Goal: Information Seeking & Learning: Learn about a topic

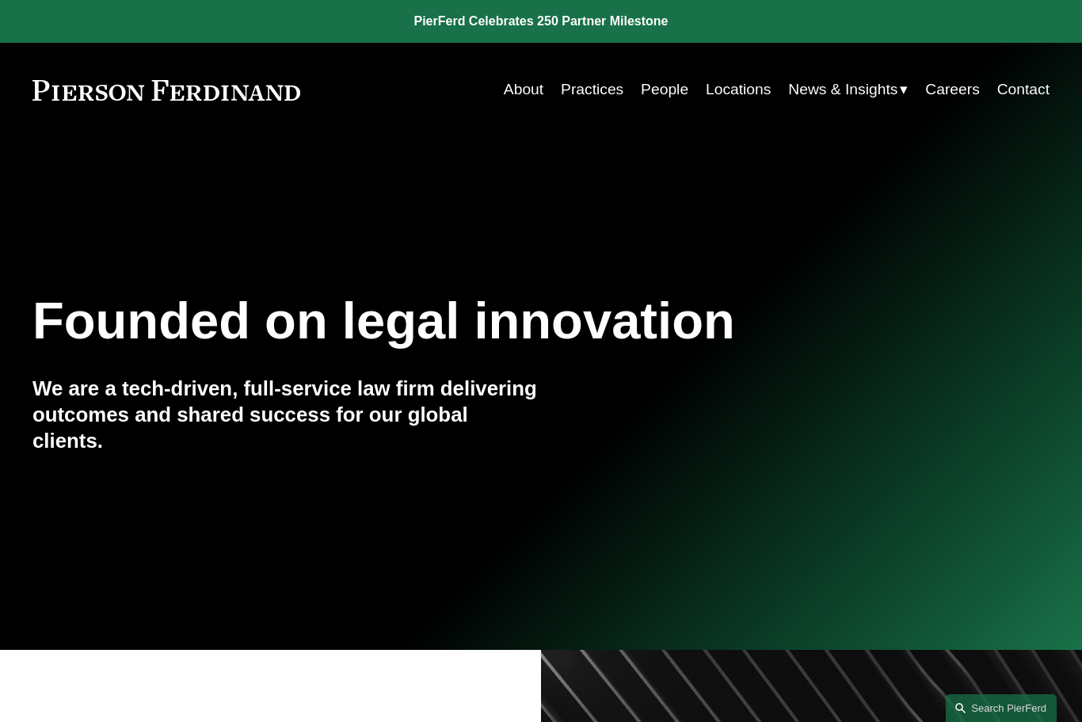
click at [674, 98] on link "People" at bounding box center [665, 89] width 48 height 31
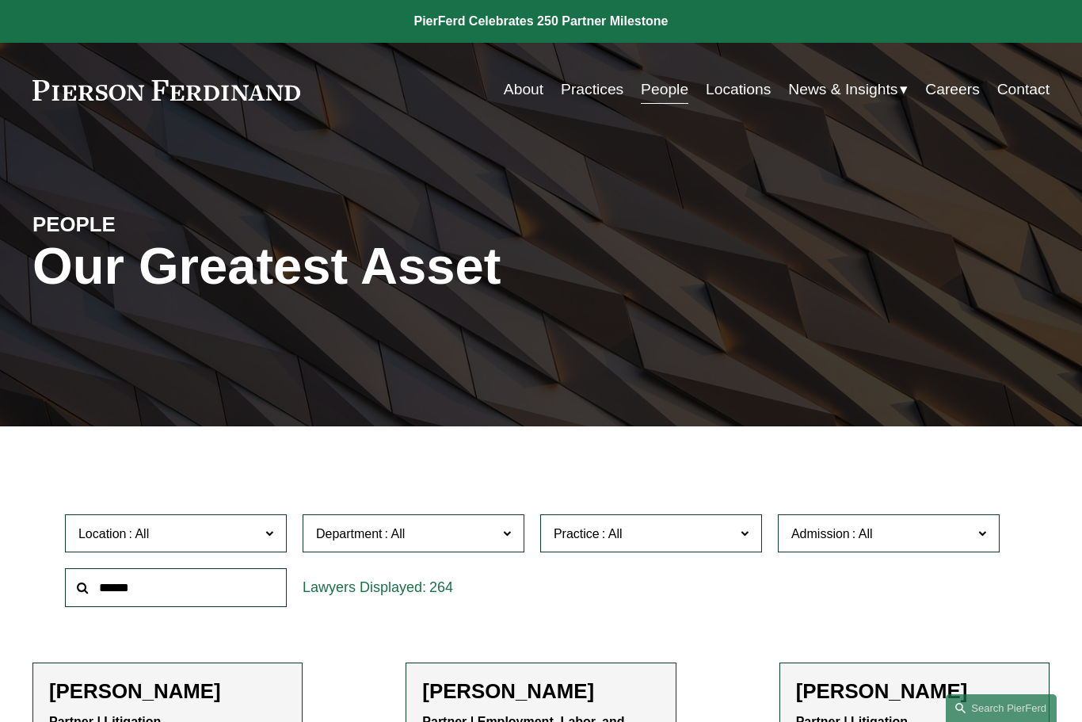
click at [168, 577] on input "text" at bounding box center [176, 587] width 222 height 39
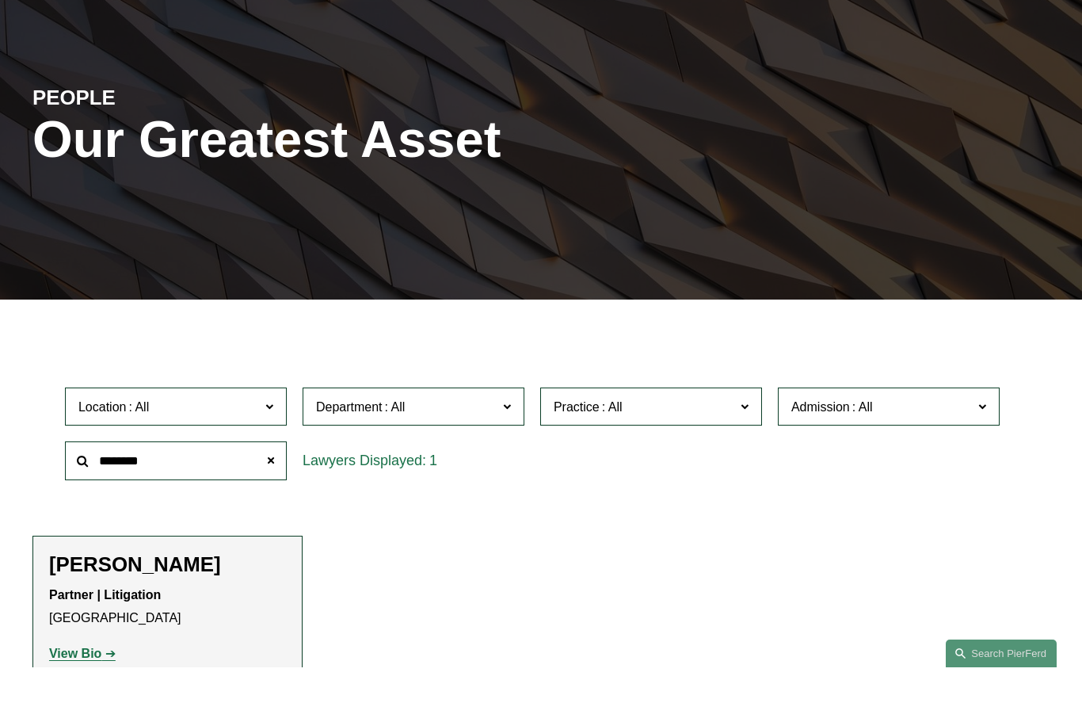
scroll to position [89, 0]
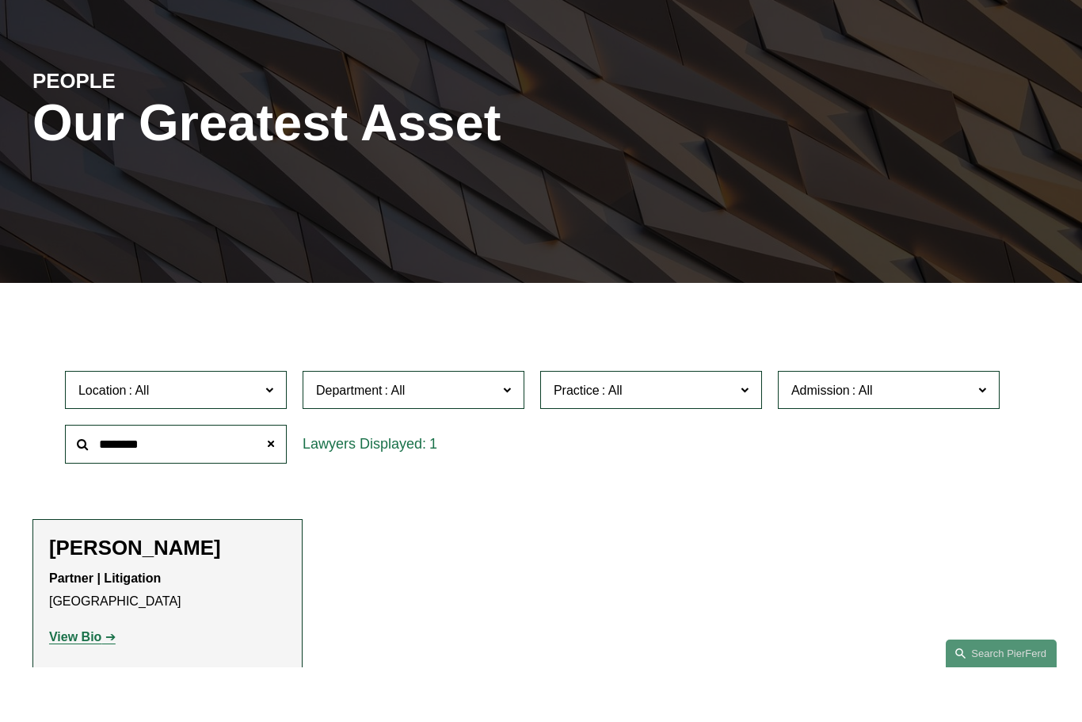
type input "********"
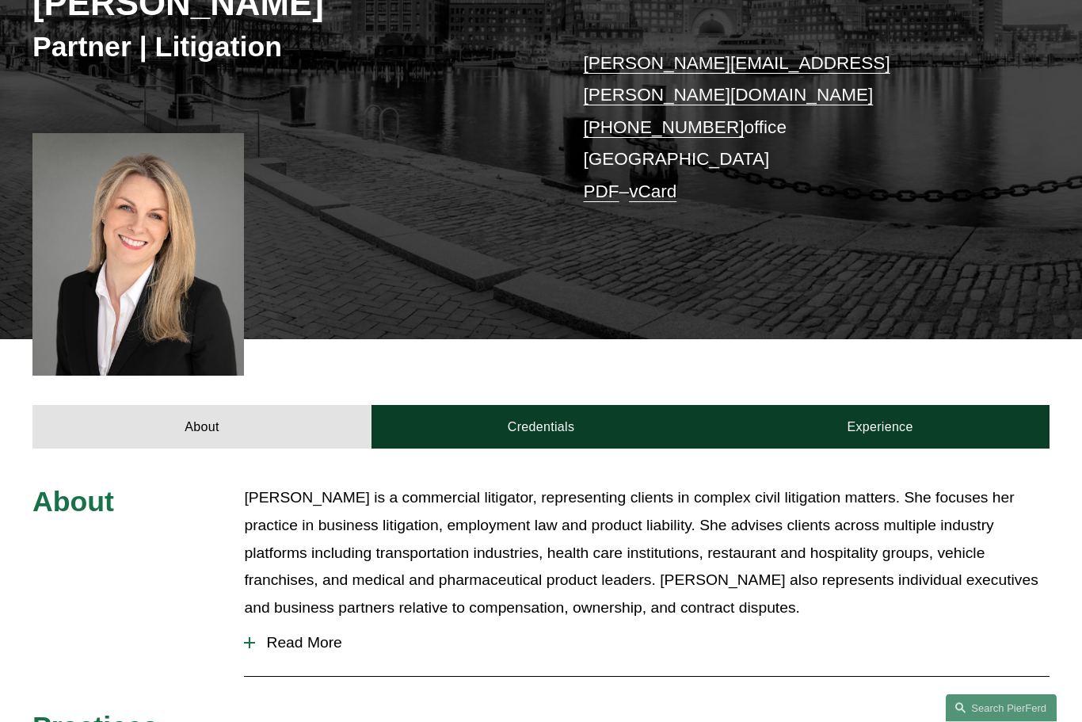
scroll to position [274, 0]
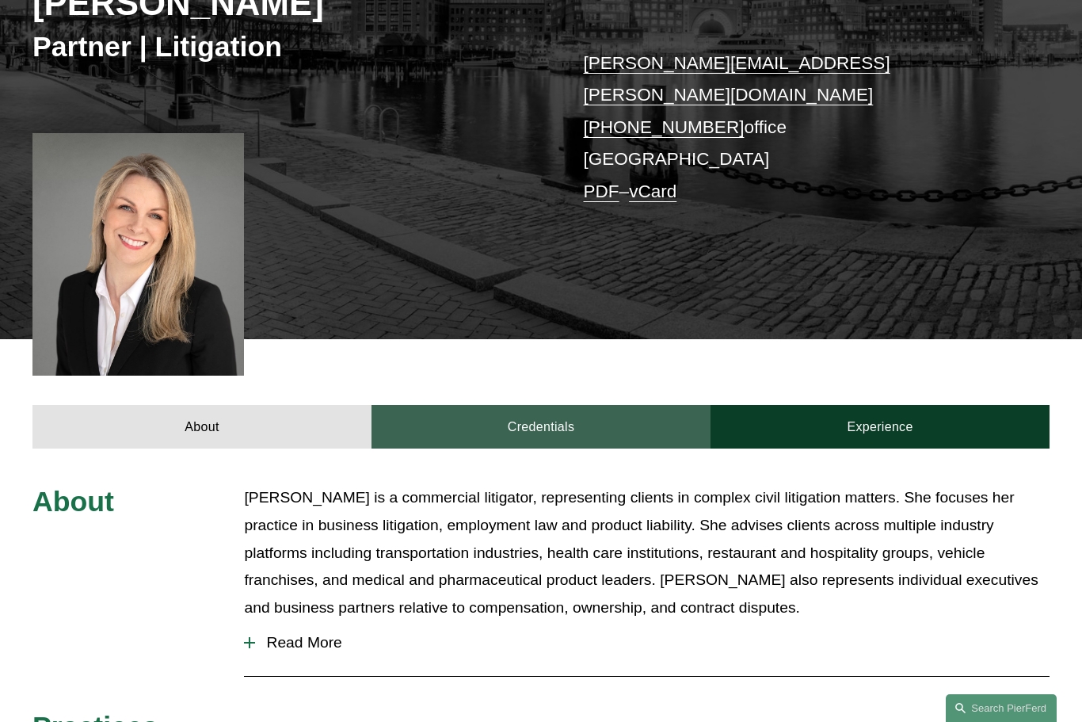
click at [571, 405] on link "Credentials" at bounding box center [541, 427] width 339 height 44
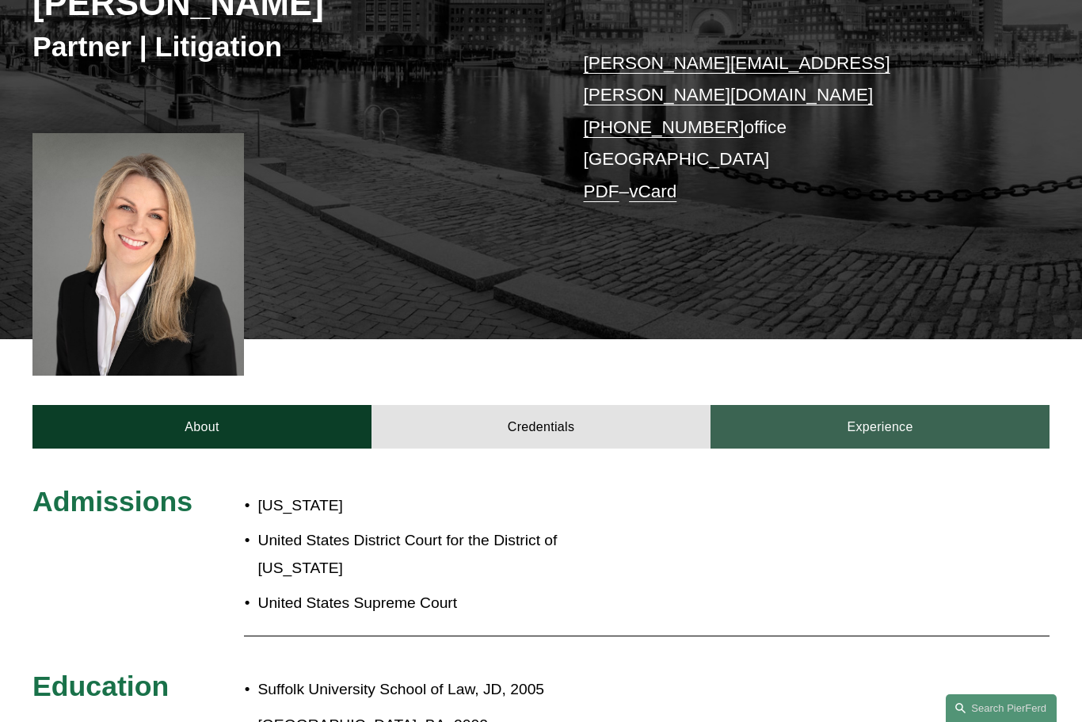
click at [876, 405] on link "Experience" at bounding box center [880, 427] width 339 height 44
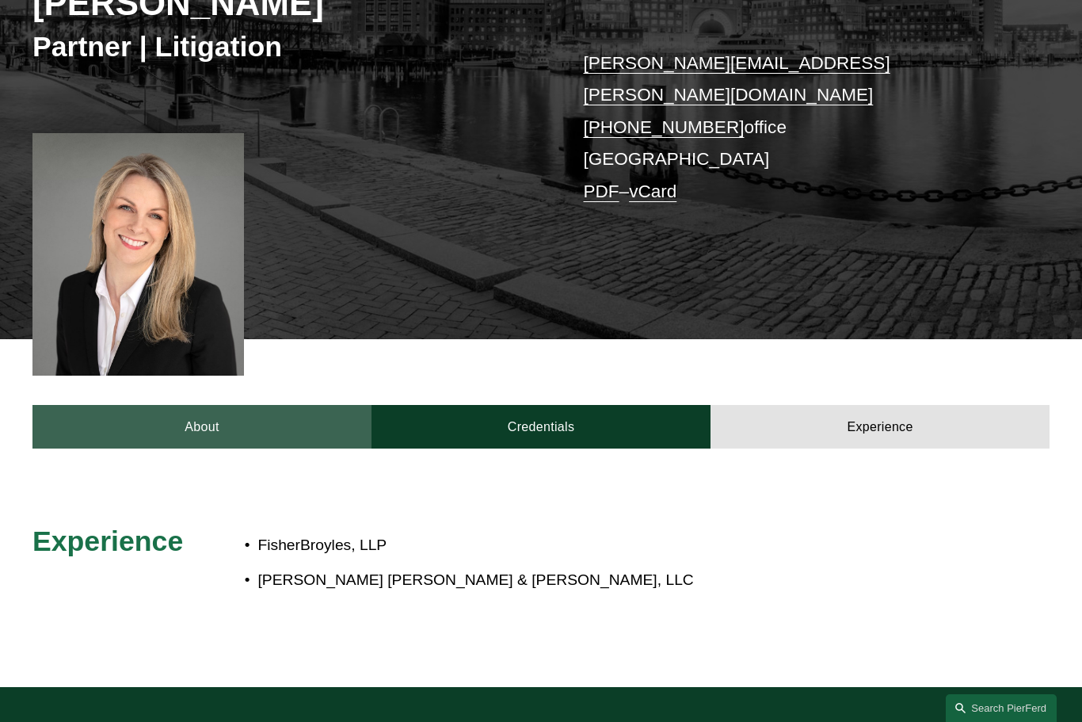
click at [220, 405] on link "About" at bounding box center [201, 427] width 339 height 44
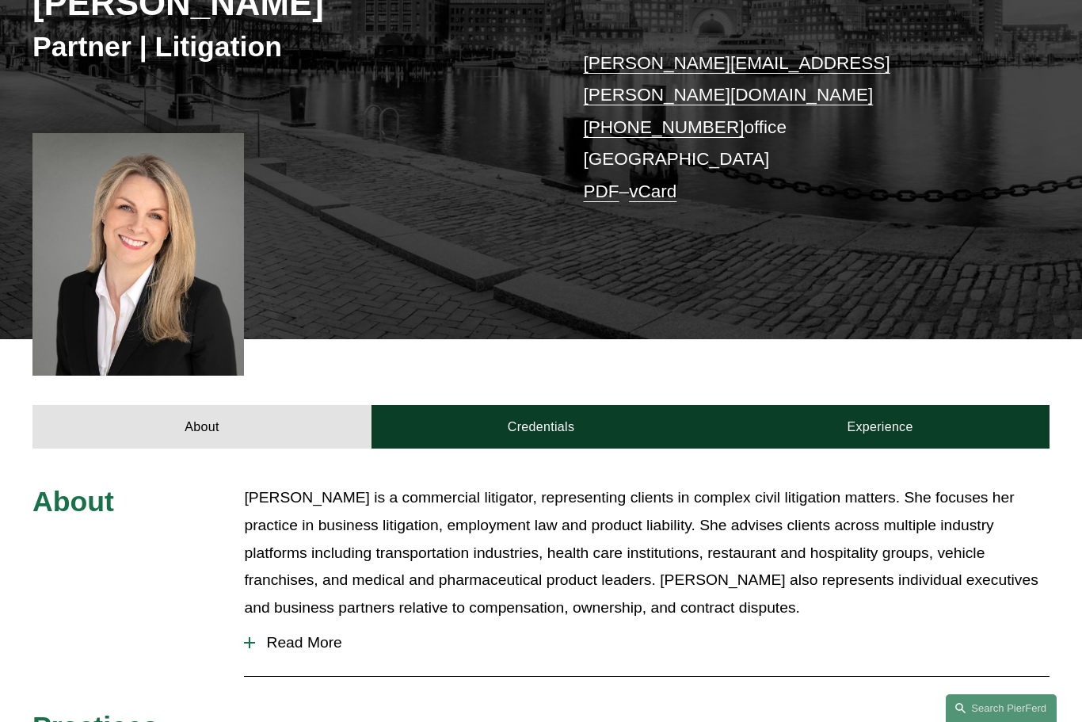
click at [271, 634] on span "Read More" at bounding box center [652, 642] width 795 height 17
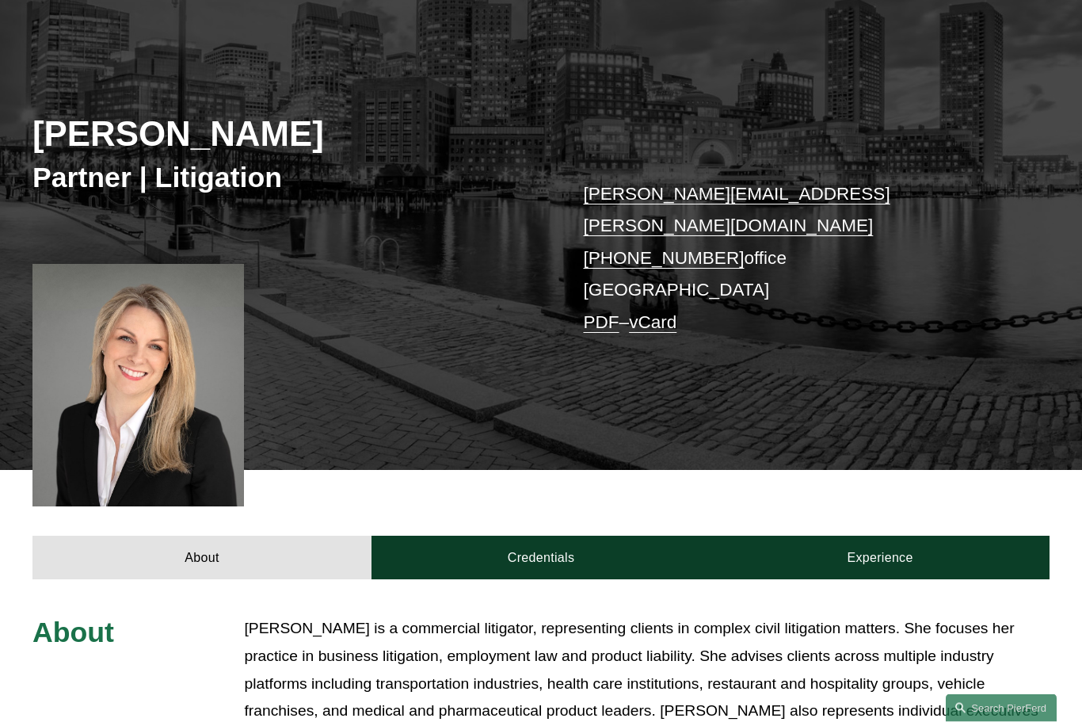
scroll to position [0, 0]
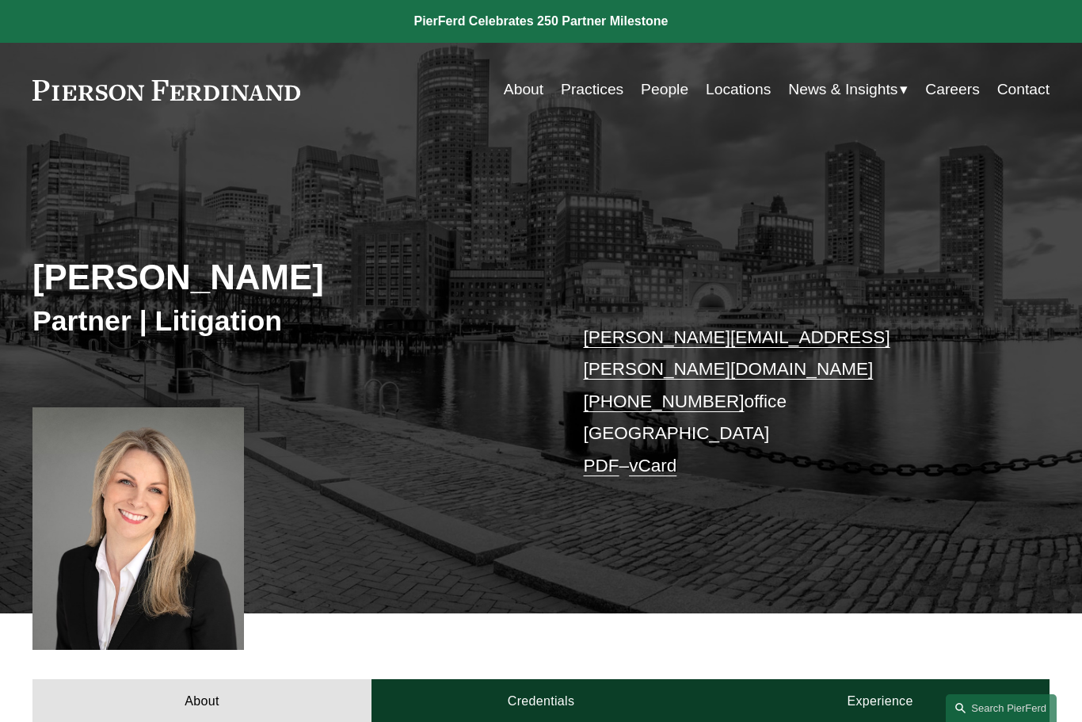
click at [669, 93] on link "People" at bounding box center [665, 89] width 48 height 31
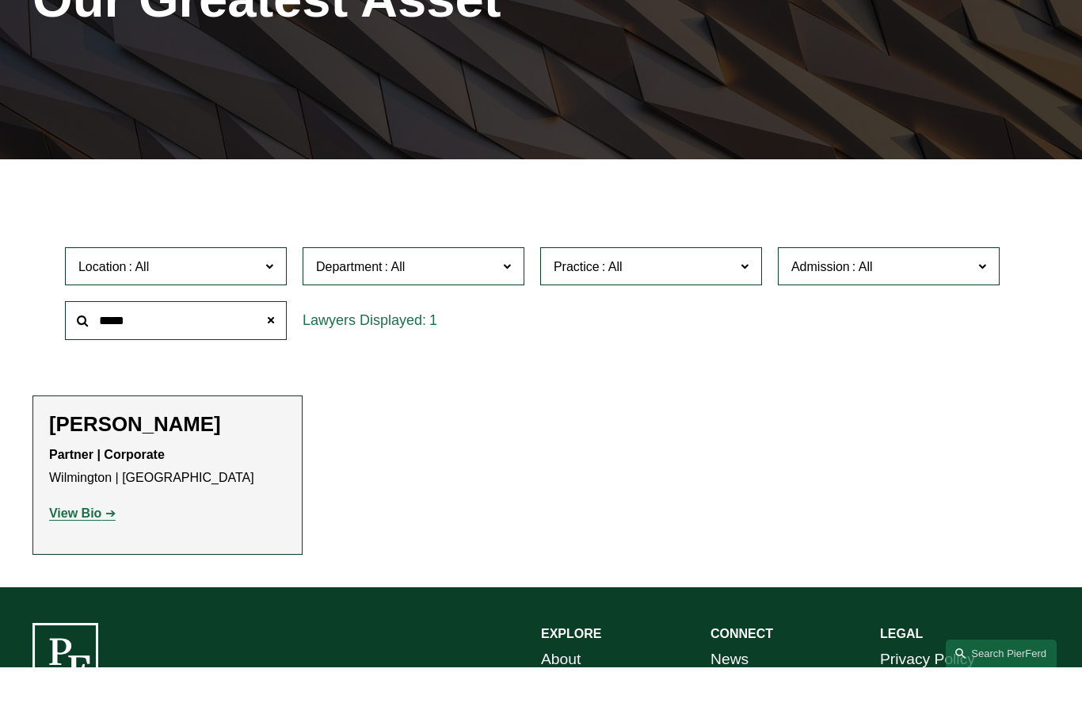
scroll to position [212, 0]
type input "*****"
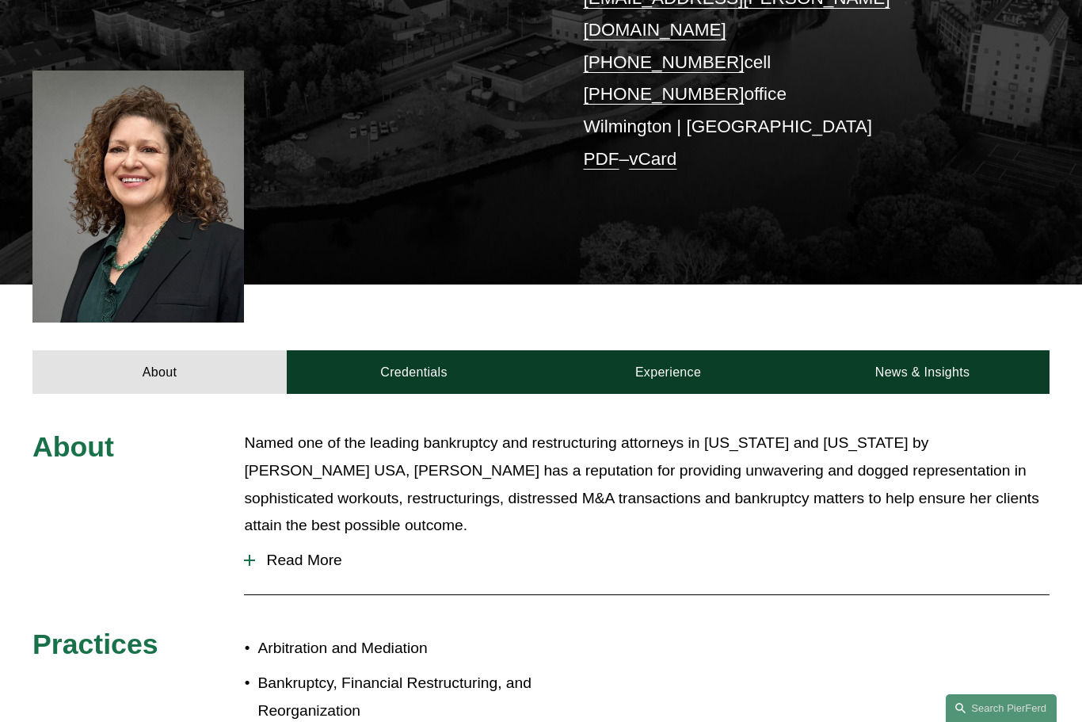
scroll to position [344, 0]
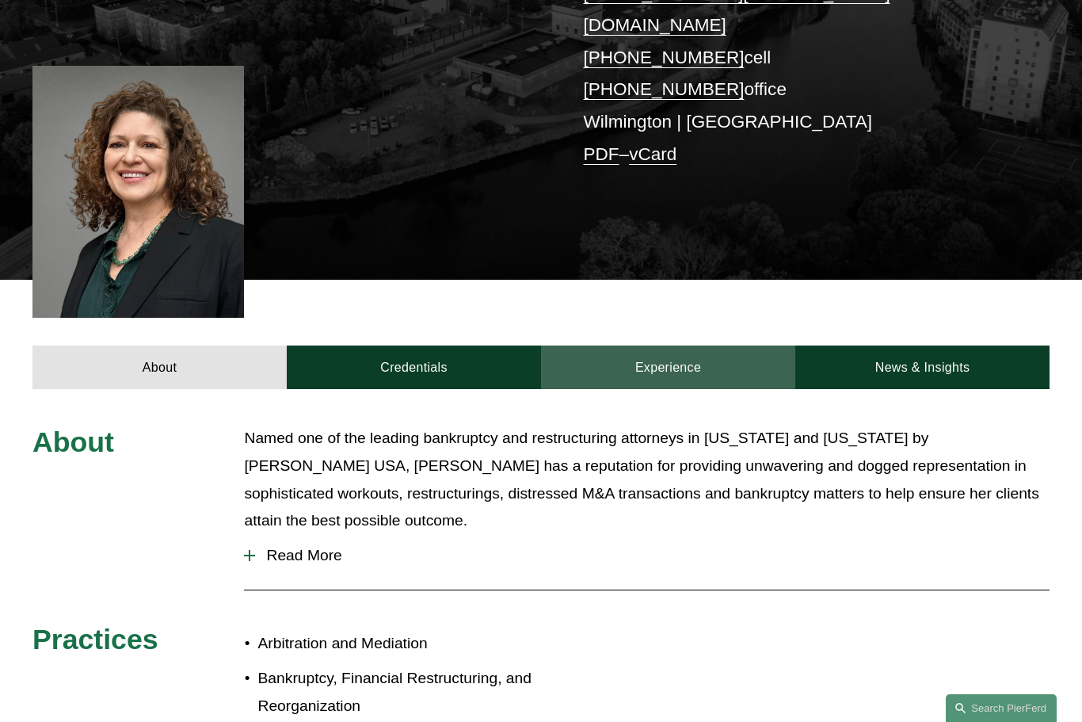
click at [678, 345] on link "Experience" at bounding box center [668, 367] width 254 height 44
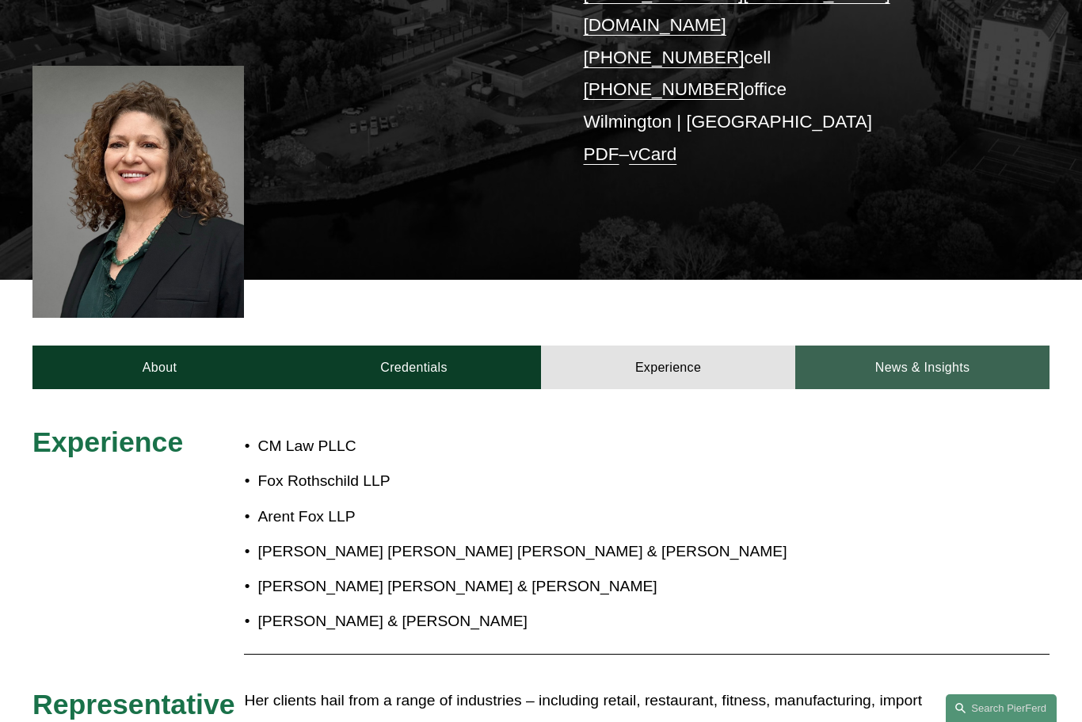
click at [914, 345] on link "News & Insights" at bounding box center [923, 367] width 254 height 44
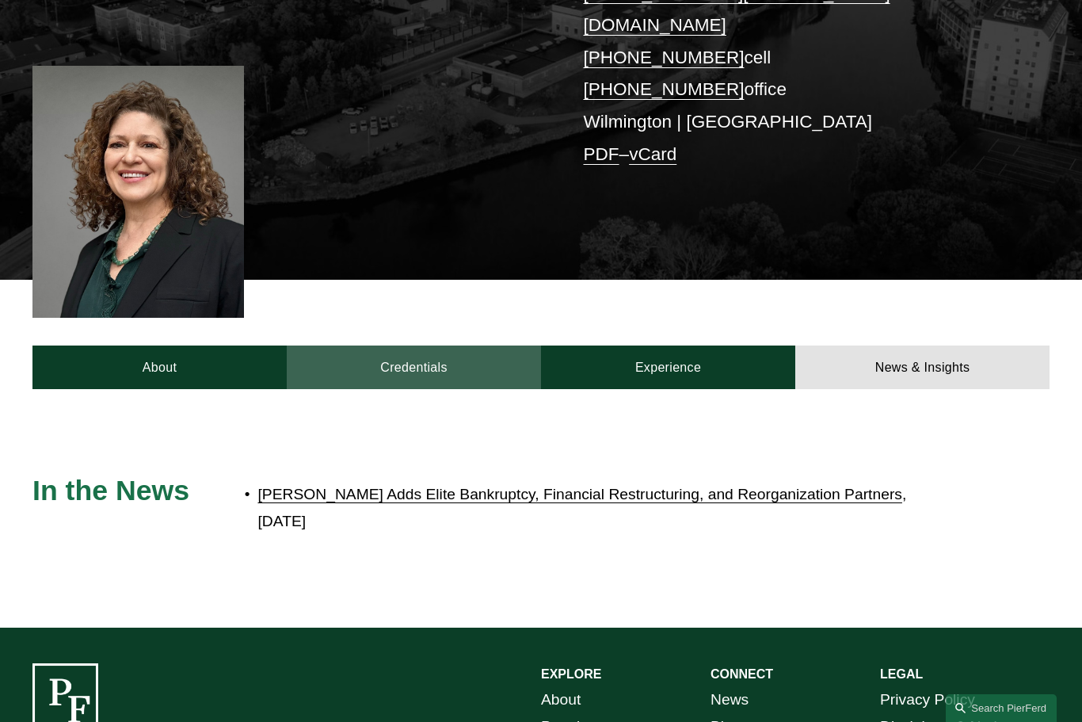
click at [443, 345] on link "Credentials" at bounding box center [414, 367] width 254 height 44
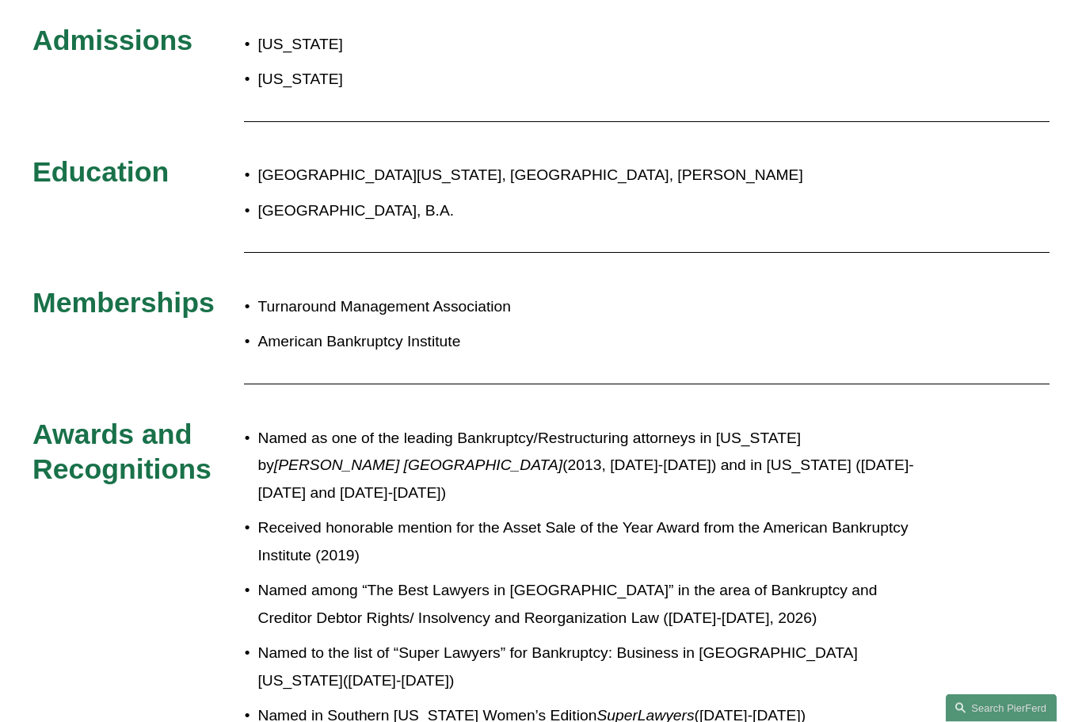
scroll to position [746, 0]
